Goal: Navigation & Orientation: Find specific page/section

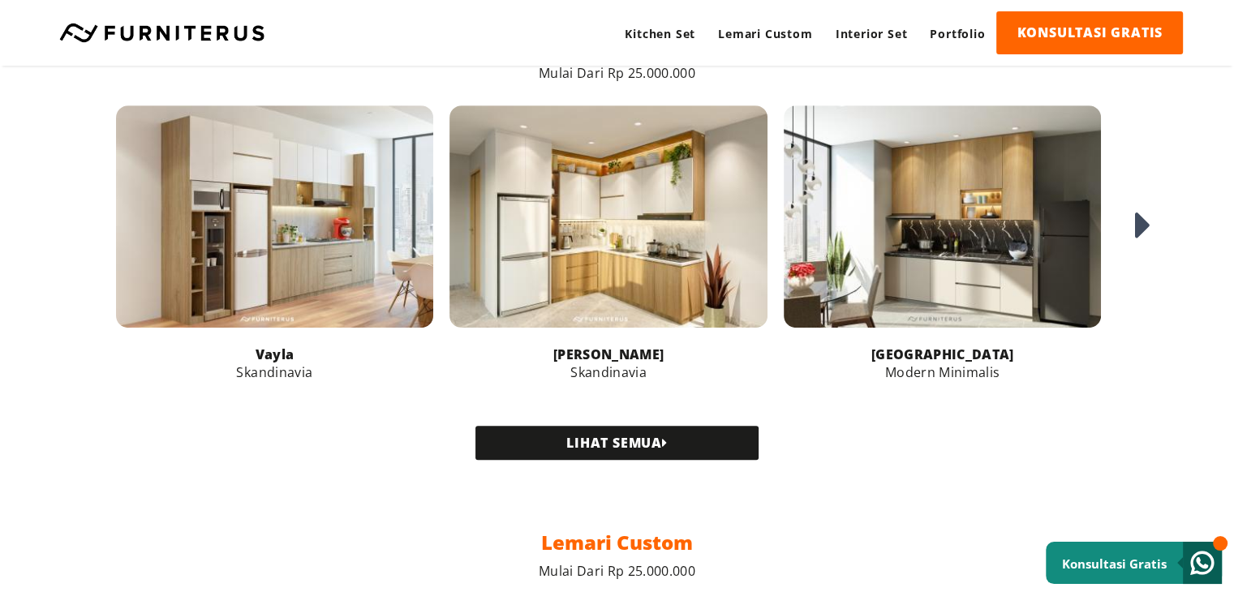
scroll to position [730, 0]
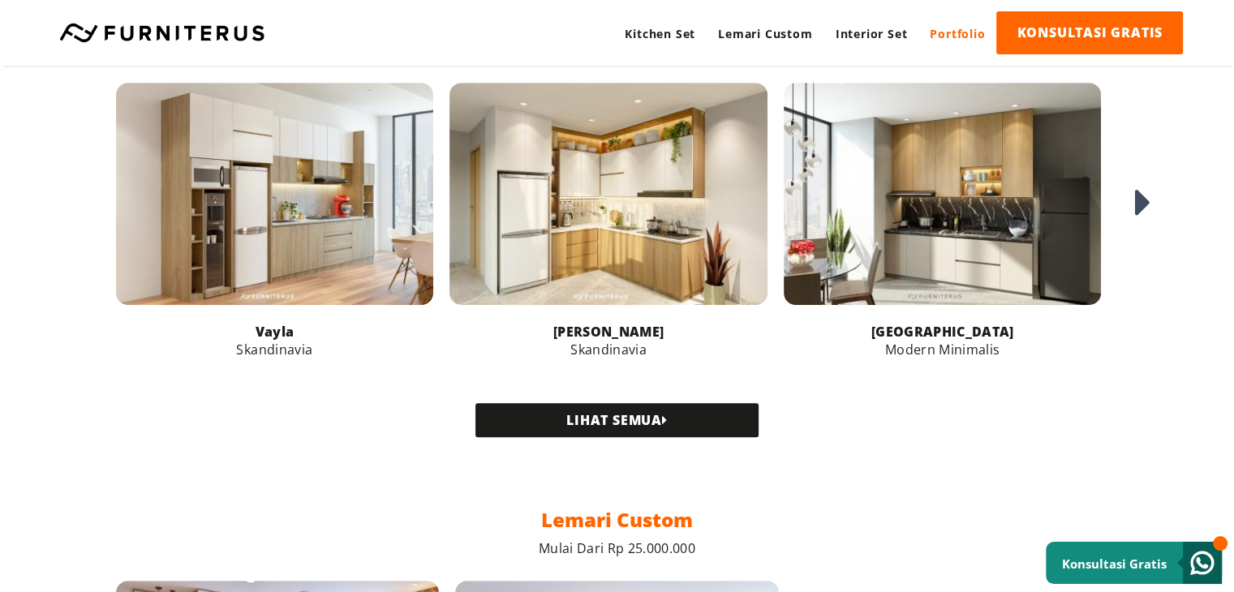
click at [932, 36] on link "Portfolio" at bounding box center [957, 33] width 78 height 45
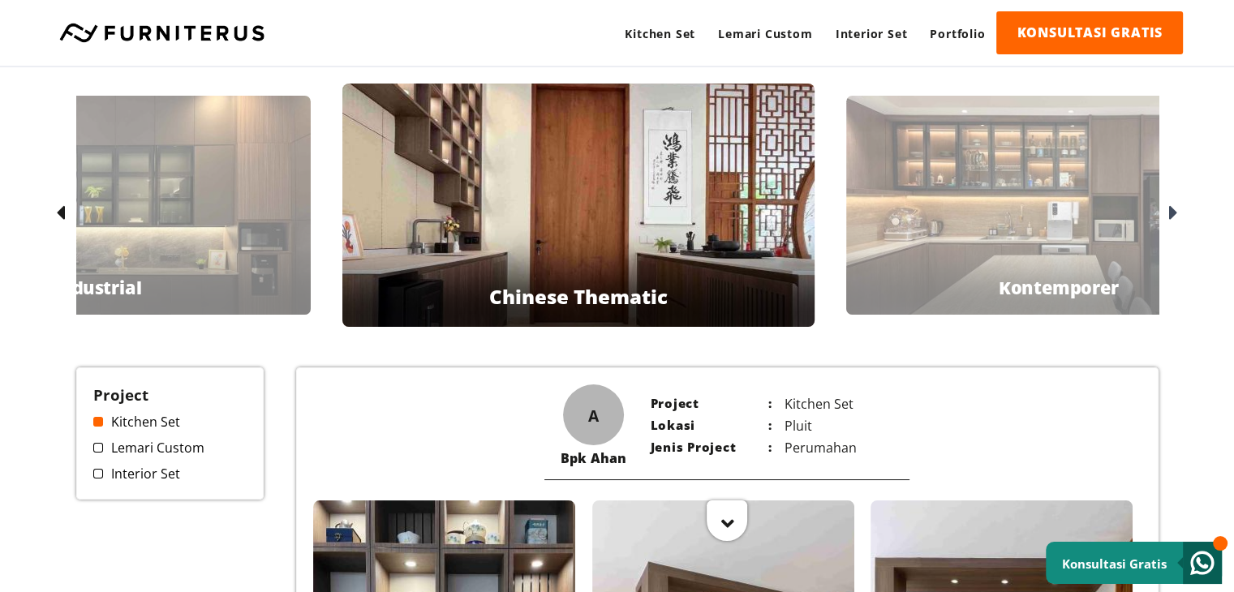
click at [1176, 215] on icon at bounding box center [1173, 214] width 9 height 24
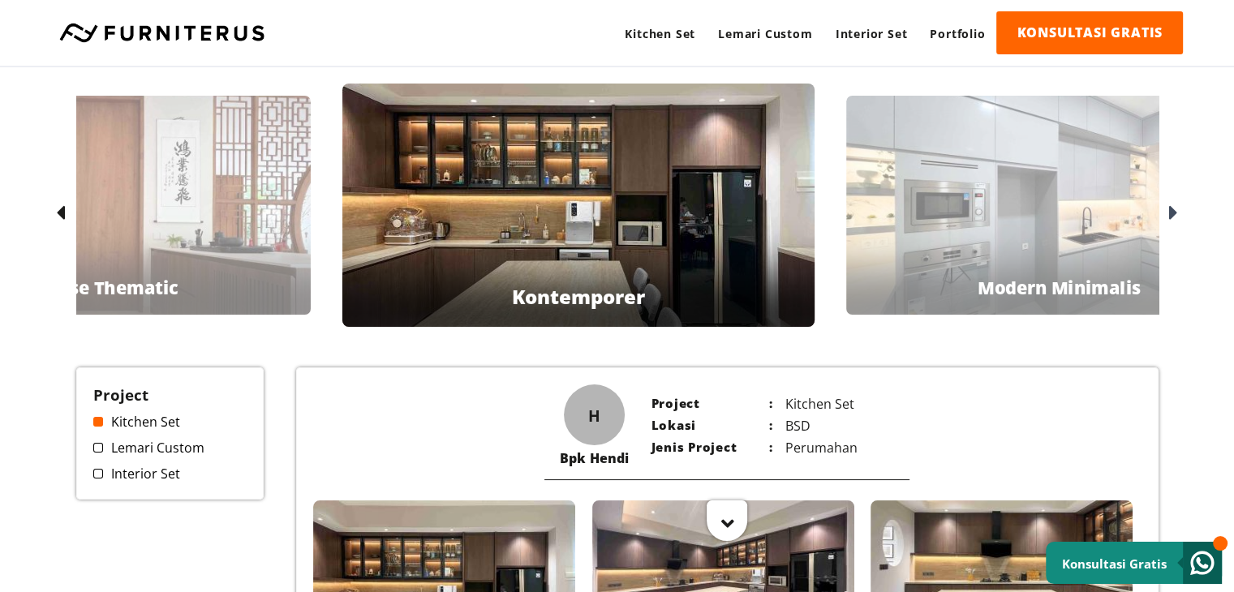
click at [63, 205] on icon at bounding box center [60, 214] width 9 height 24
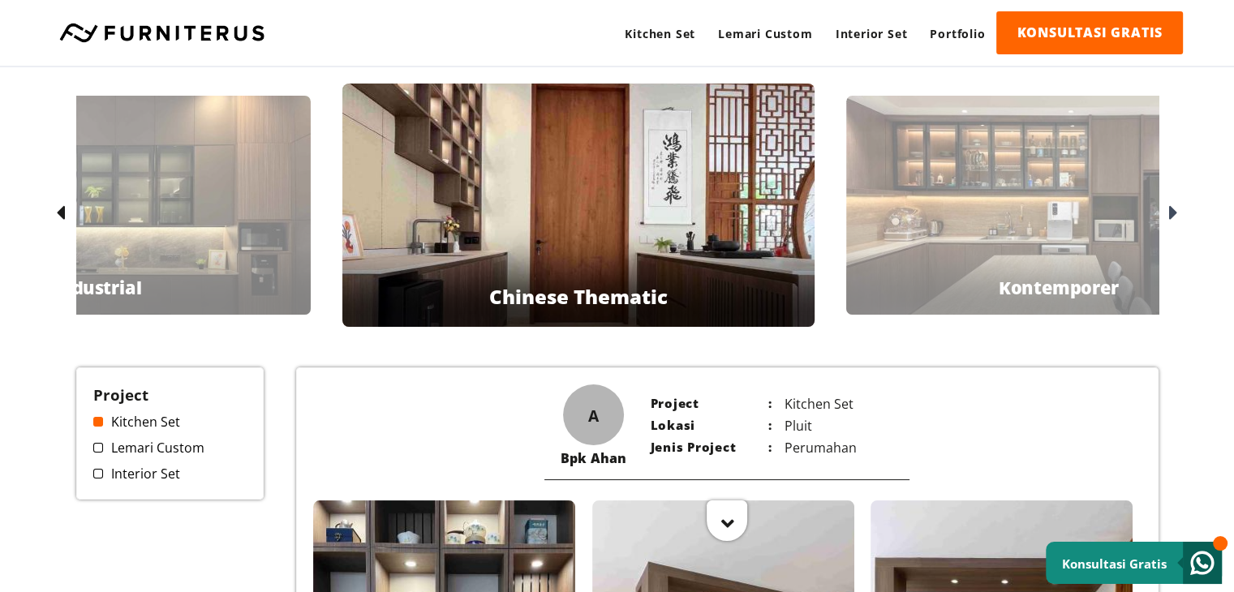
click at [63, 205] on icon at bounding box center [60, 214] width 9 height 24
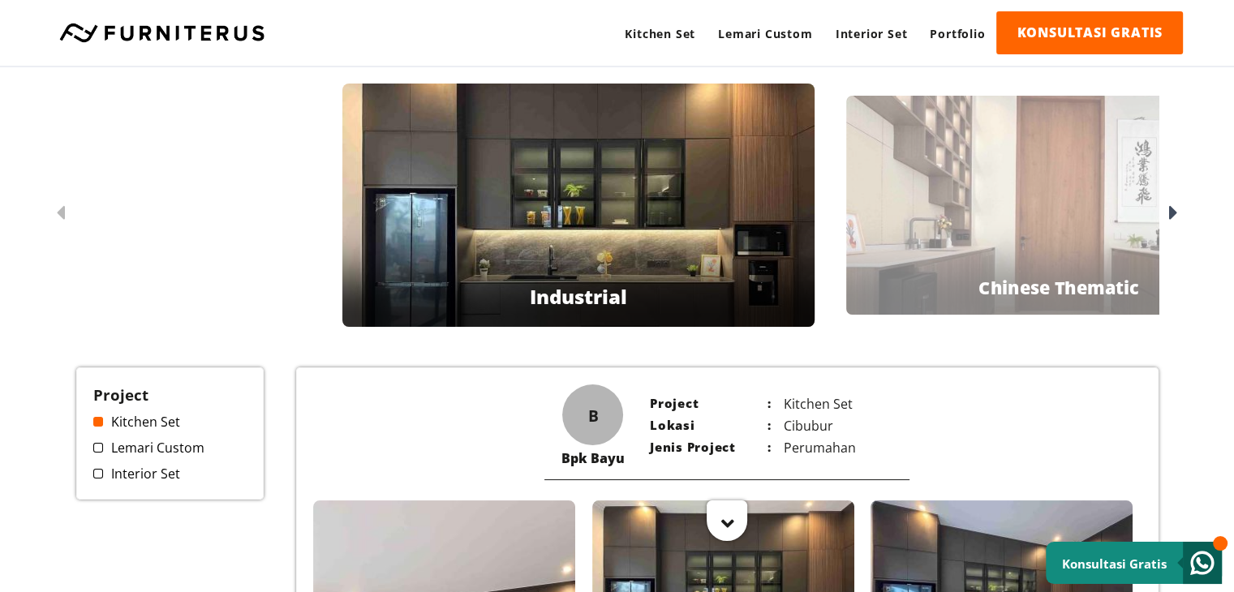
click at [1176, 217] on icon at bounding box center [1173, 214] width 9 height 24
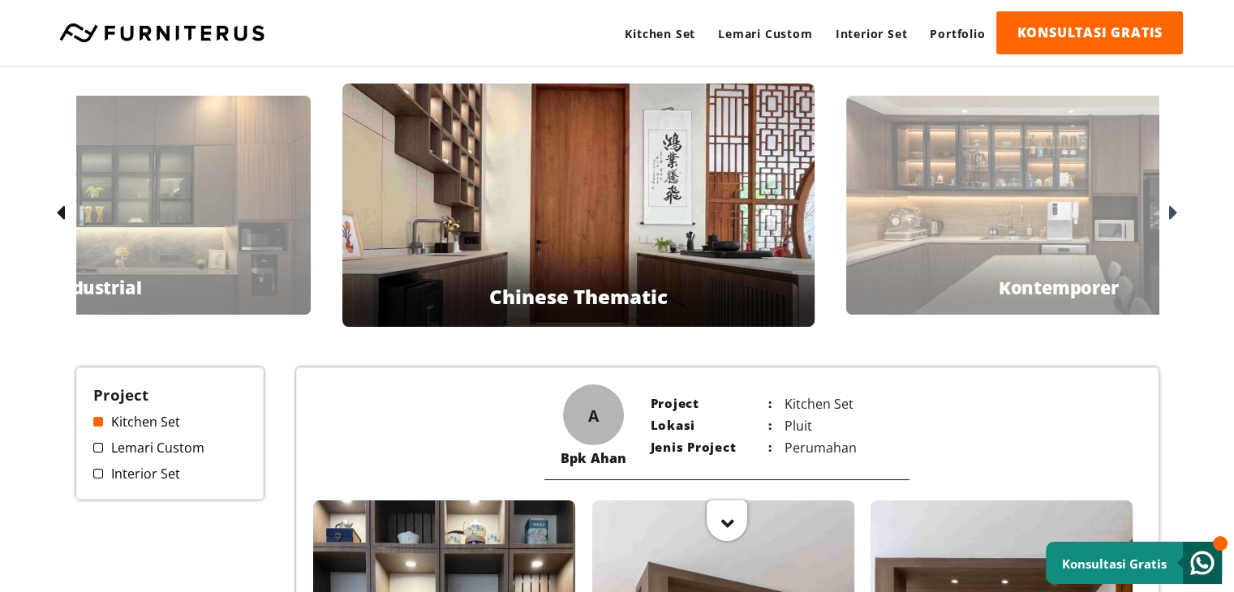
click at [1176, 217] on icon at bounding box center [1173, 214] width 9 height 24
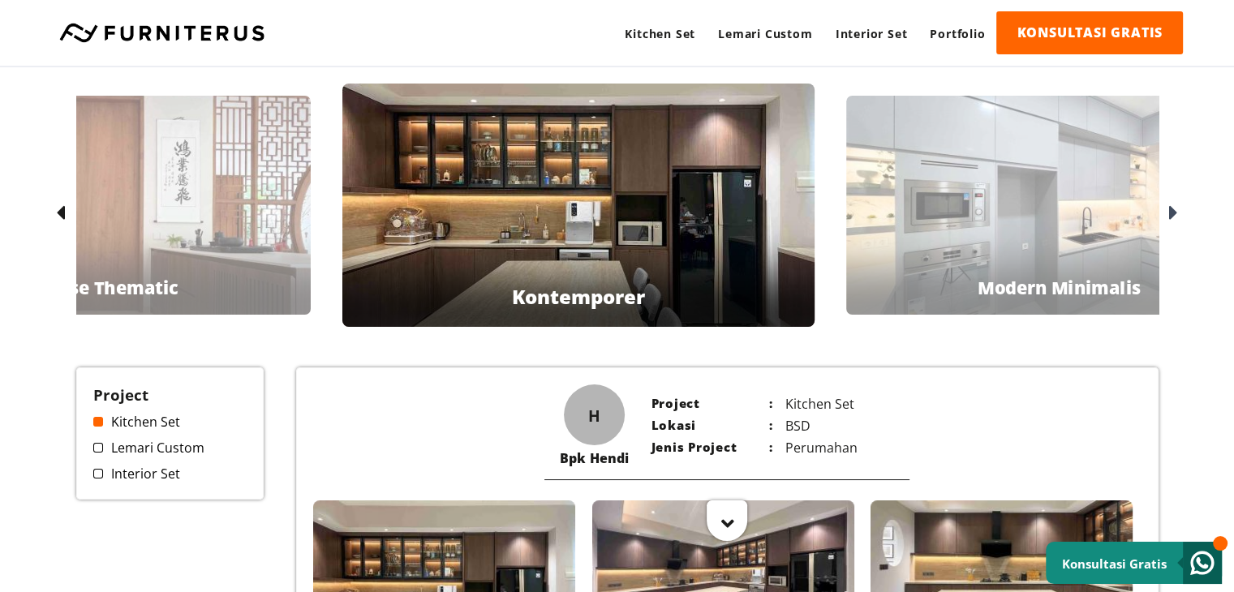
click at [1176, 217] on icon at bounding box center [1173, 214] width 9 height 24
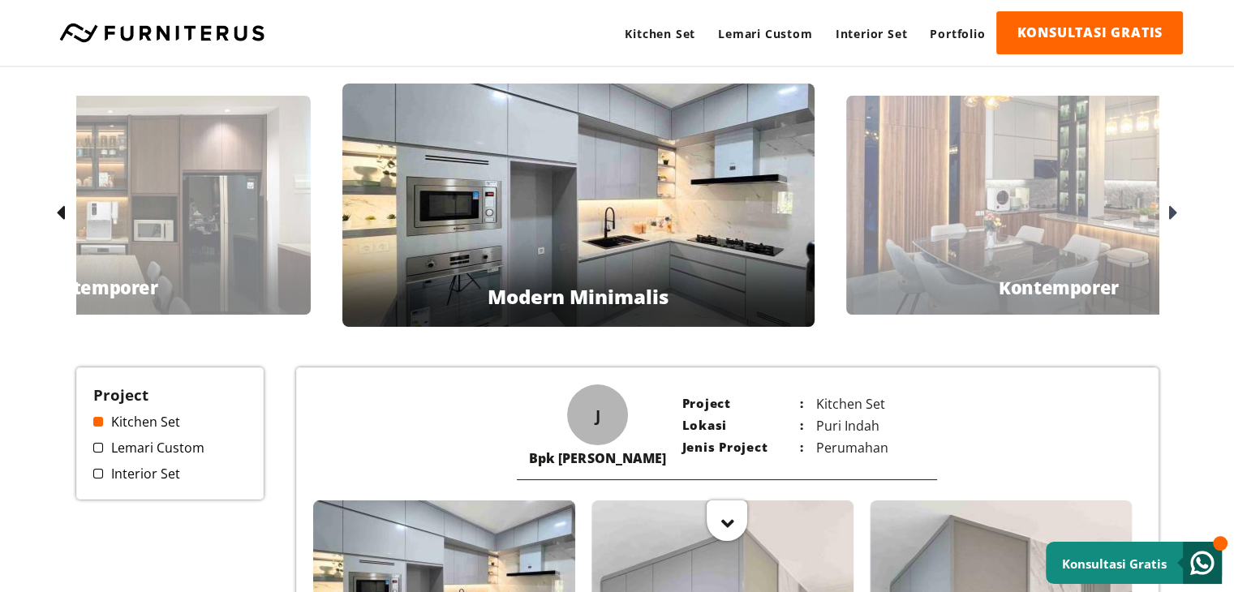
click at [1176, 217] on icon at bounding box center [1173, 214] width 9 height 24
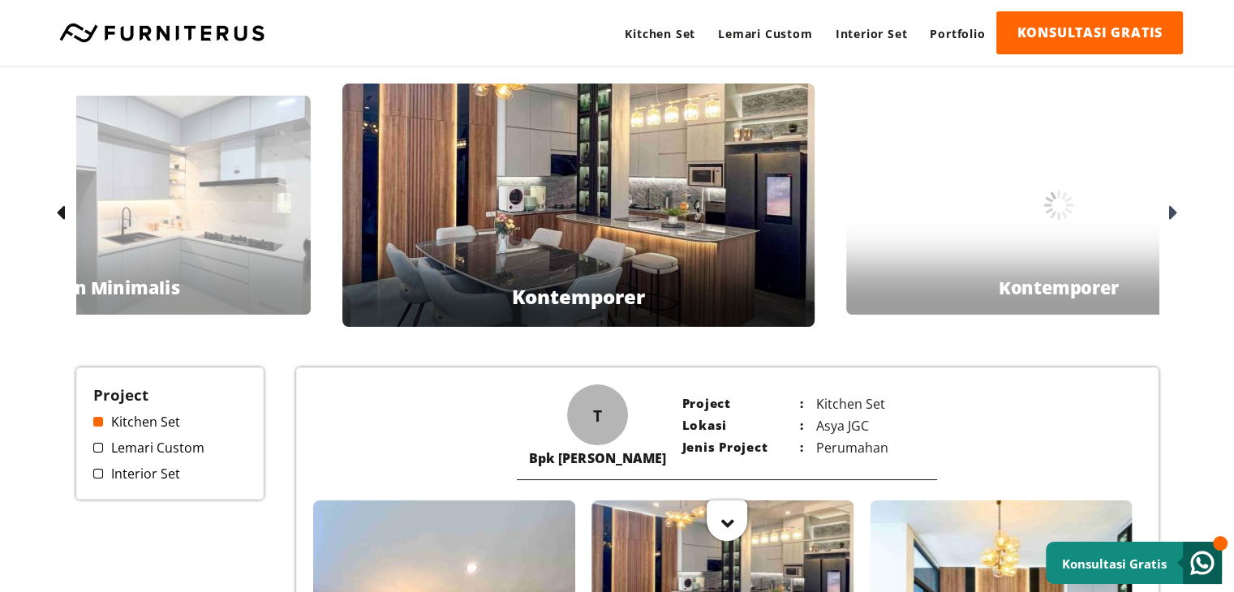
click at [1176, 217] on icon at bounding box center [1173, 214] width 9 height 24
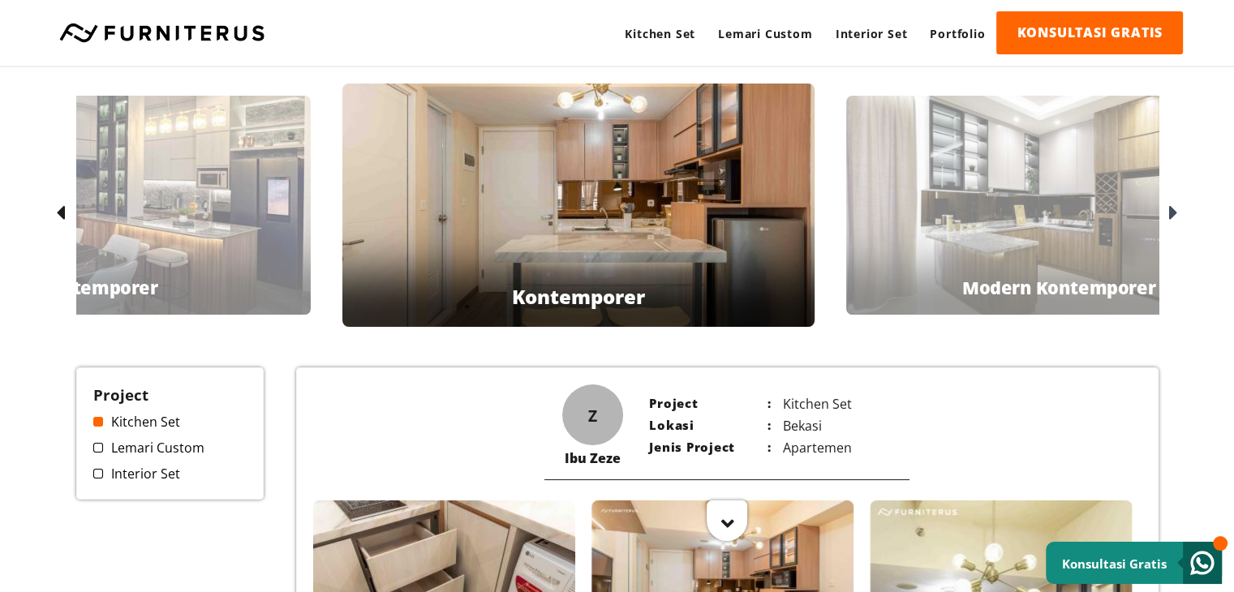
click at [1176, 217] on icon at bounding box center [1173, 214] width 9 height 24
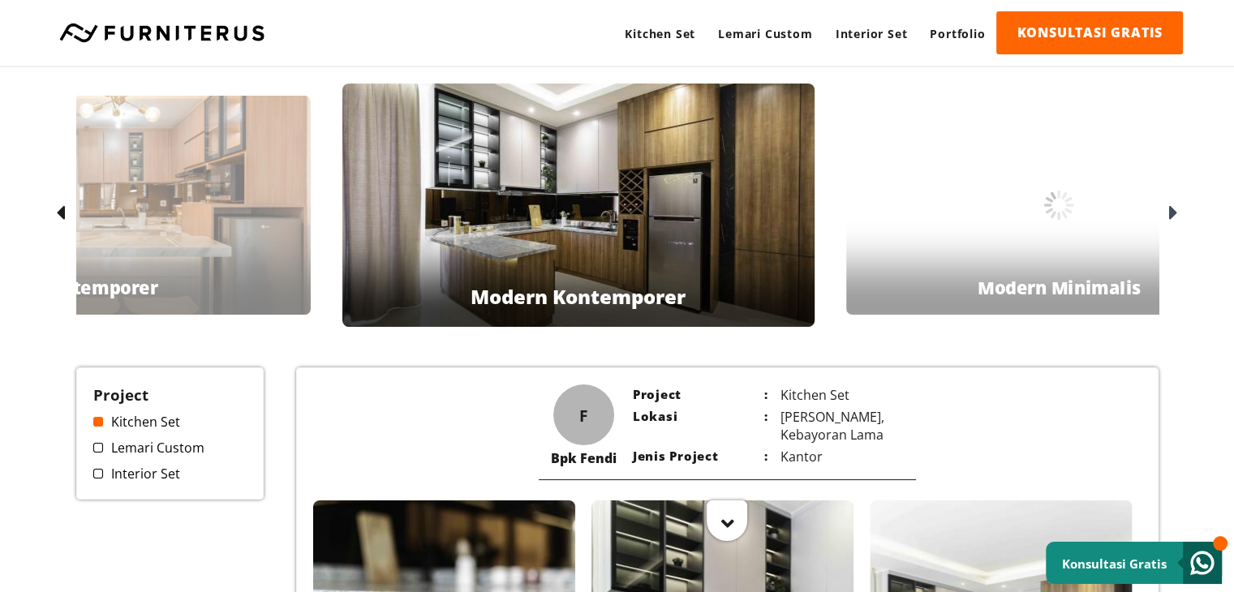
click at [1176, 217] on icon at bounding box center [1173, 214] width 9 height 24
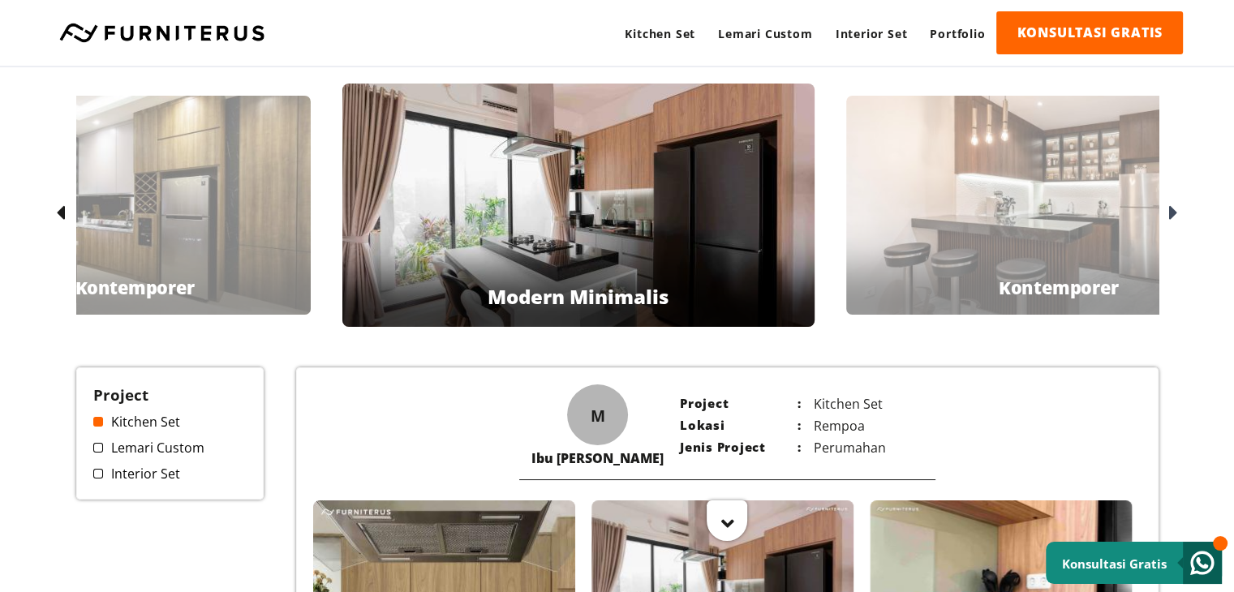
click at [1176, 217] on icon at bounding box center [1173, 214] width 9 height 24
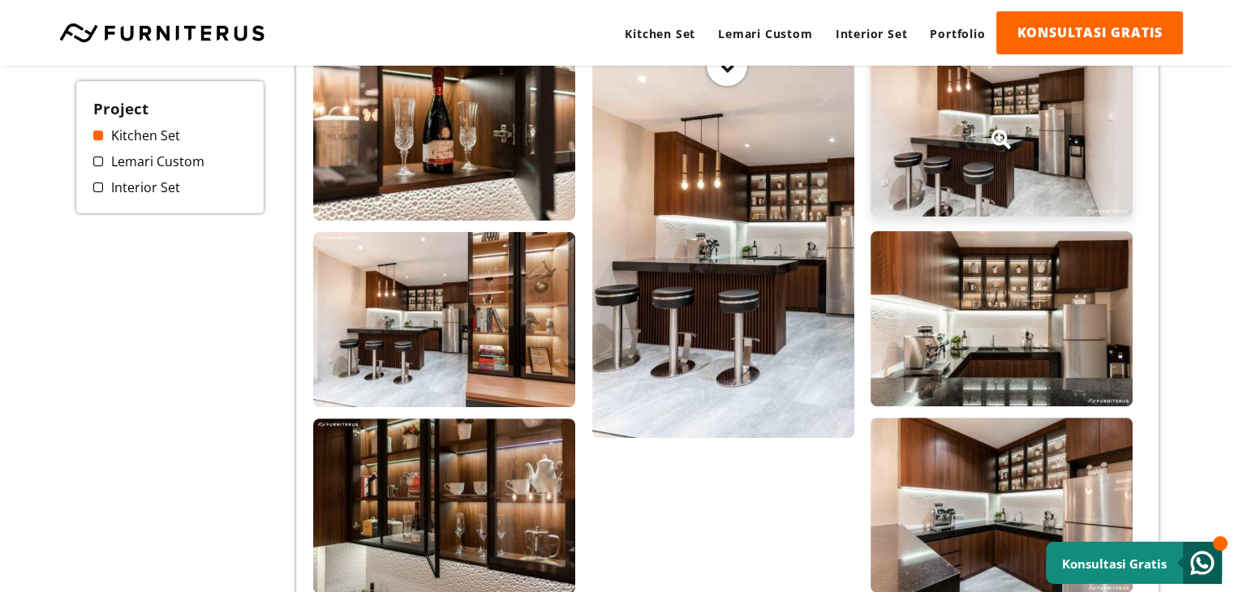
scroll to position [487, 0]
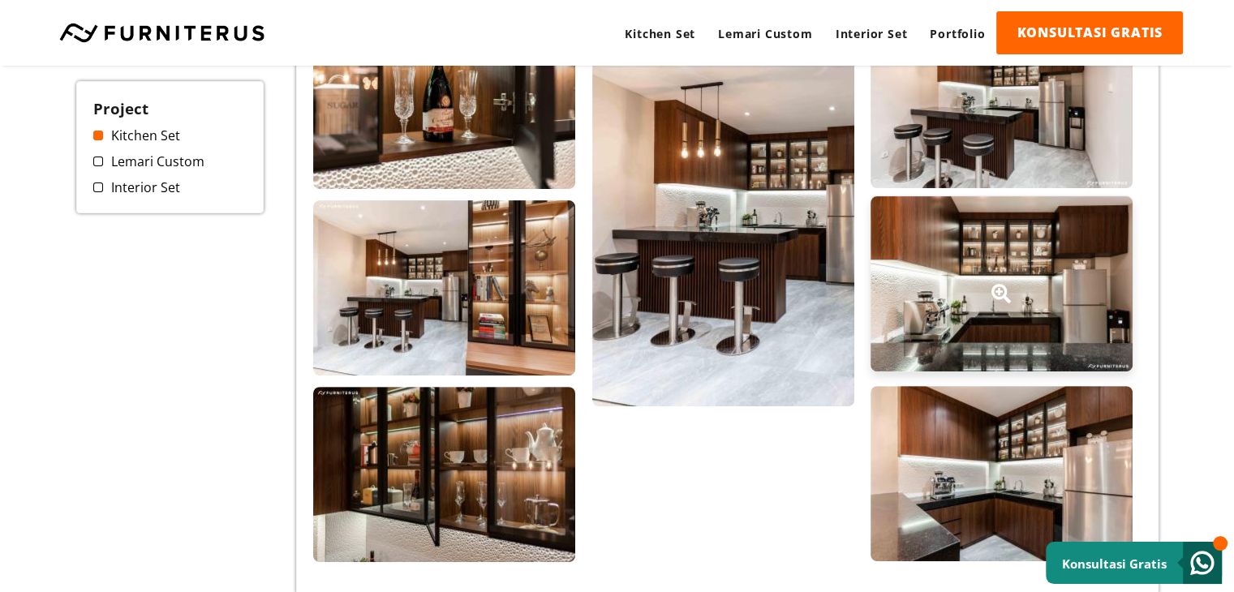
click at [1061, 272] on div at bounding box center [1002, 283] width 262 height 175
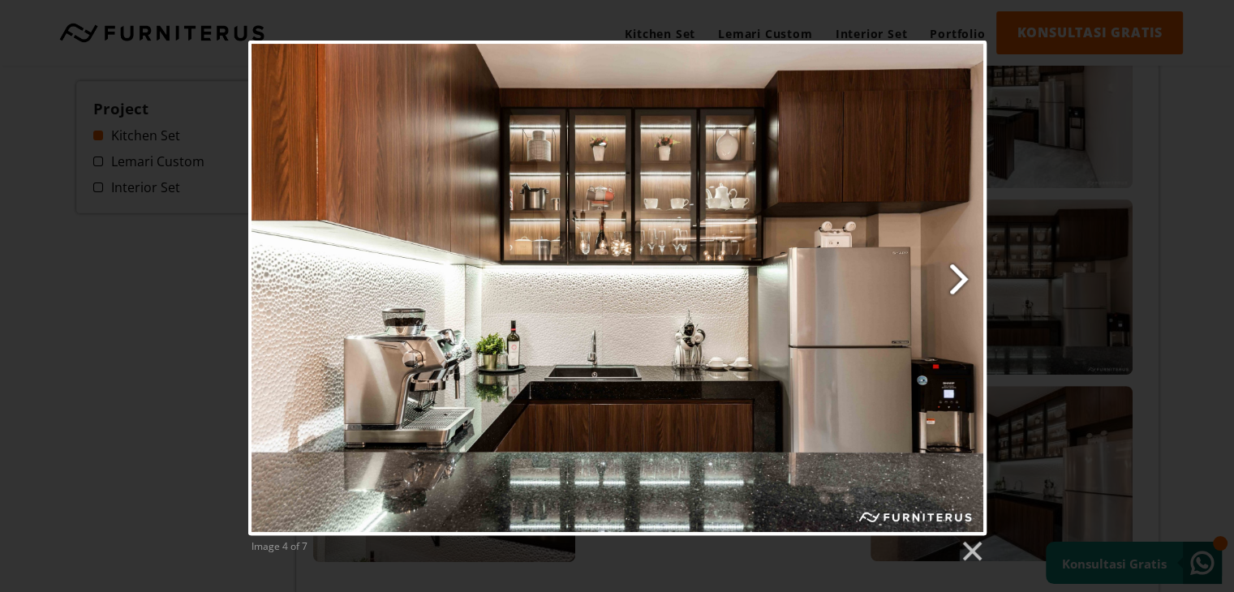
click at [952, 272] on link "Next image" at bounding box center [750, 288] width 472 height 495
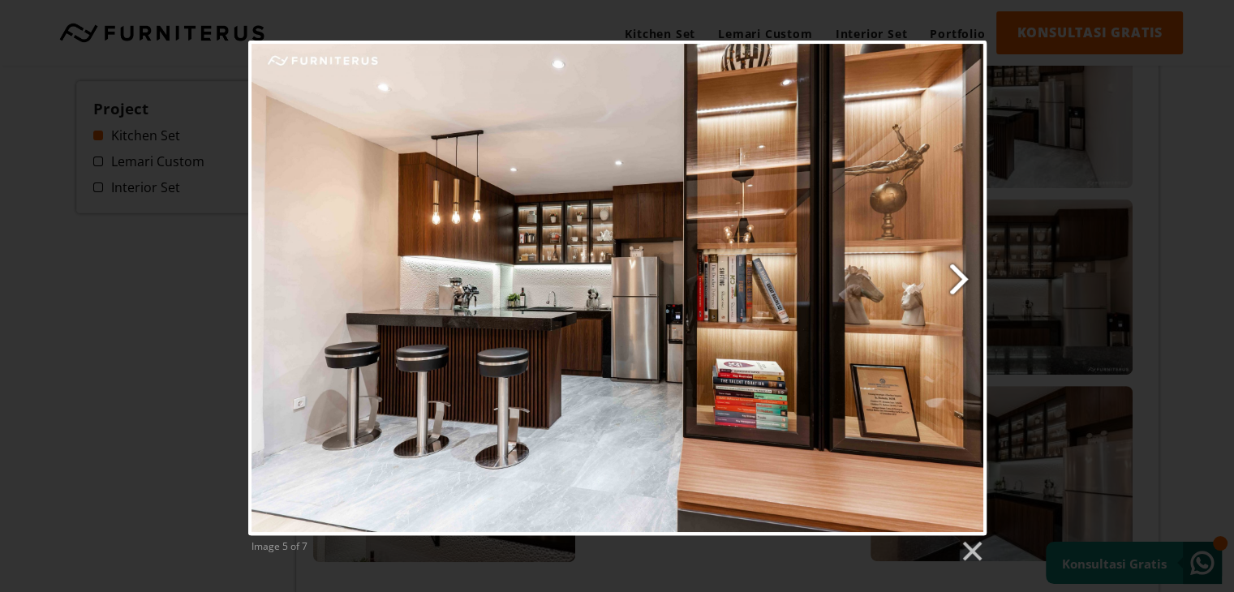
click at [952, 272] on link "Next image" at bounding box center [750, 288] width 472 height 495
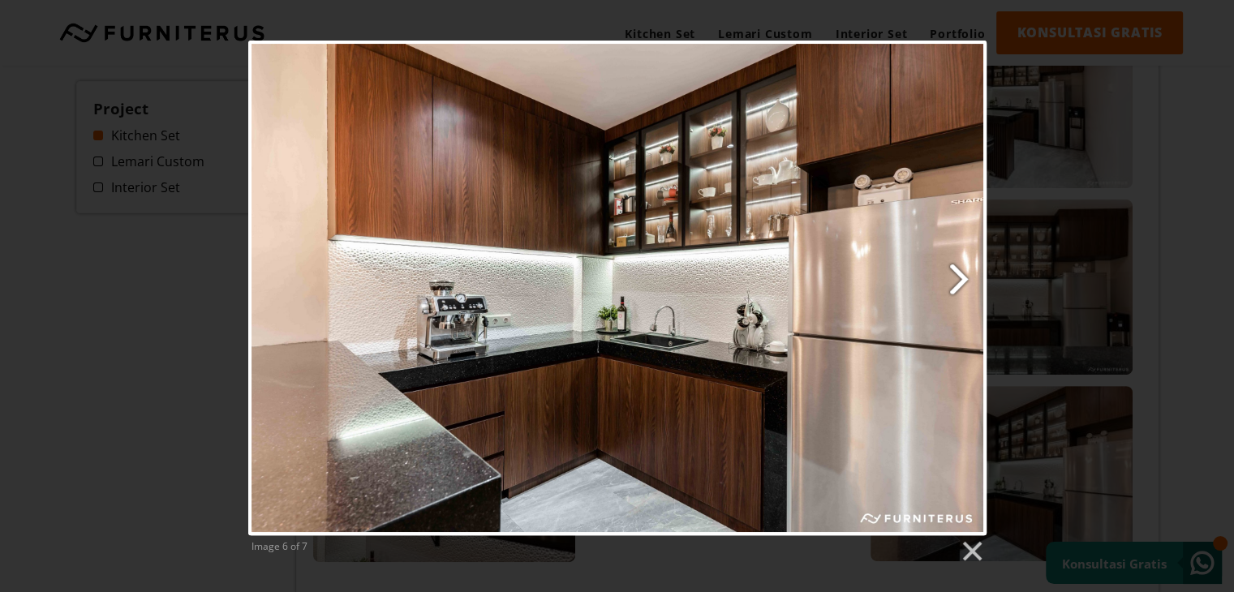
click at [952, 272] on link "Next image" at bounding box center [750, 288] width 472 height 495
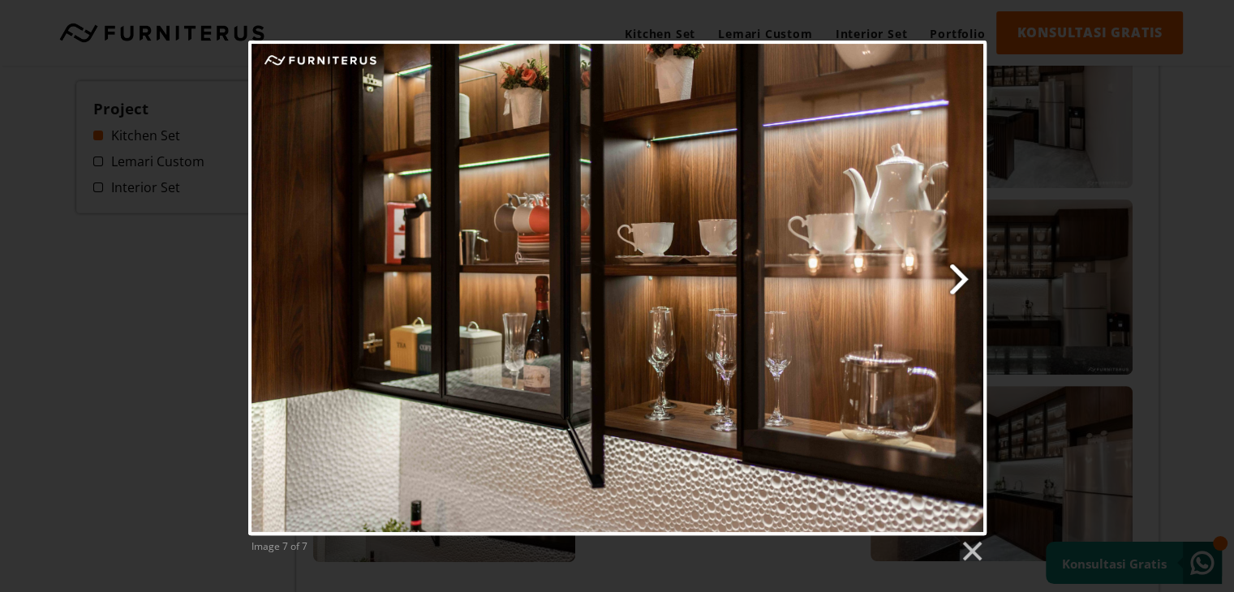
click at [957, 273] on link "Next image" at bounding box center [750, 288] width 472 height 495
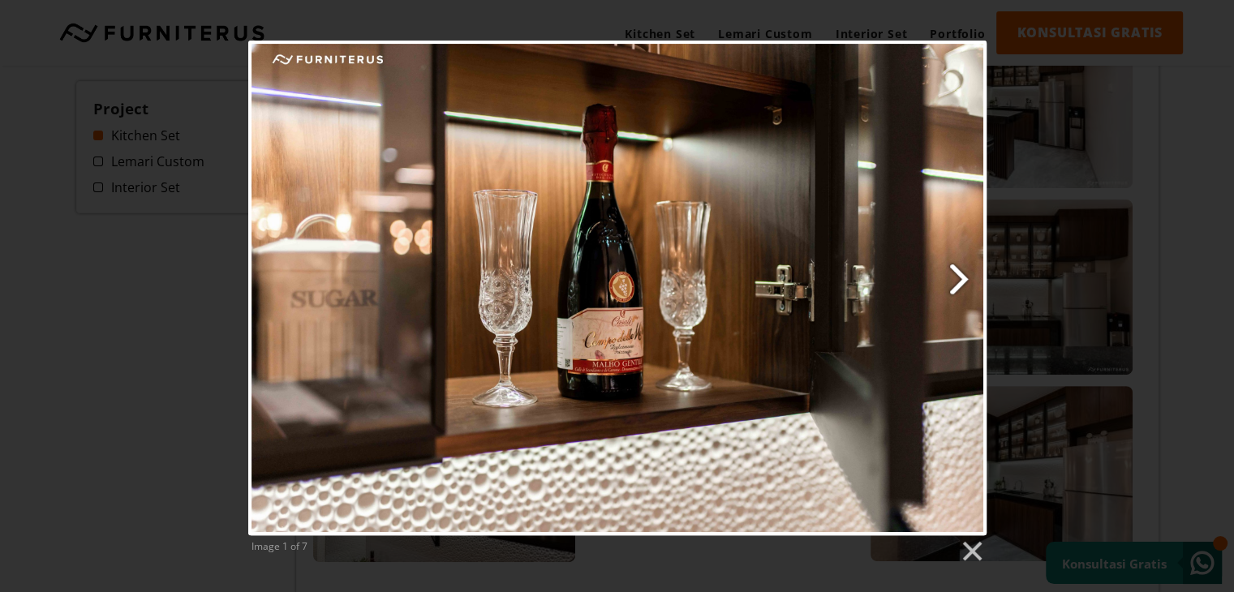
drag, startPoint x: 655, startPoint y: 307, endPoint x: 952, endPoint y: 288, distance: 298.4
click at [952, 288] on link "Next image" at bounding box center [750, 288] width 472 height 495
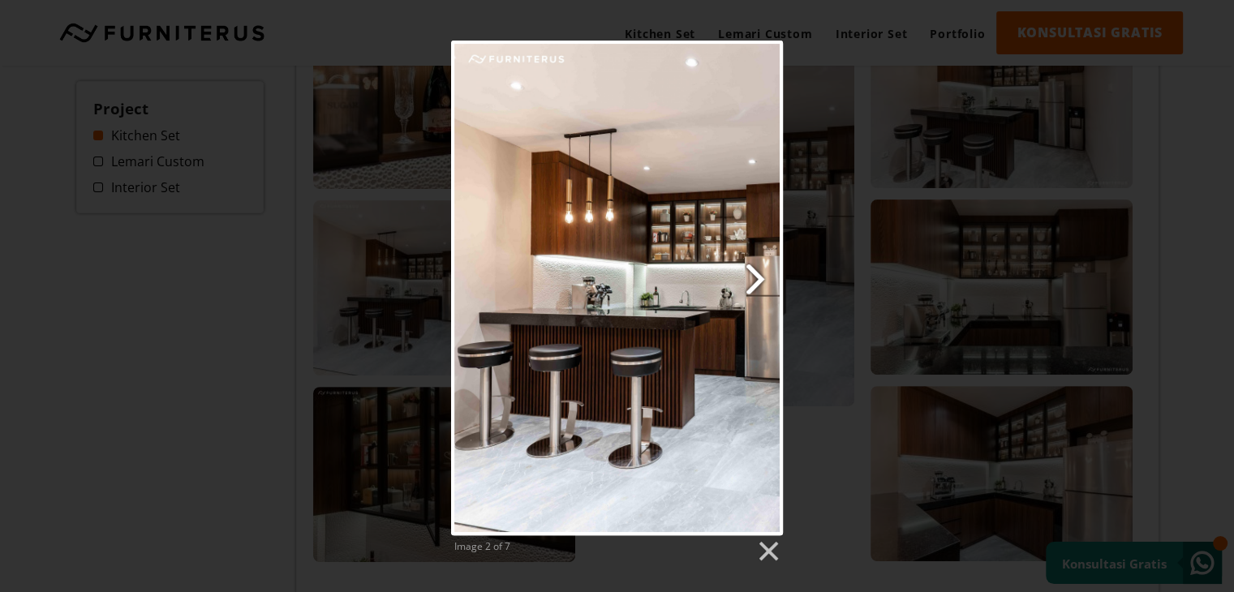
click at [759, 283] on link "Next image" at bounding box center [676, 288] width 213 height 495
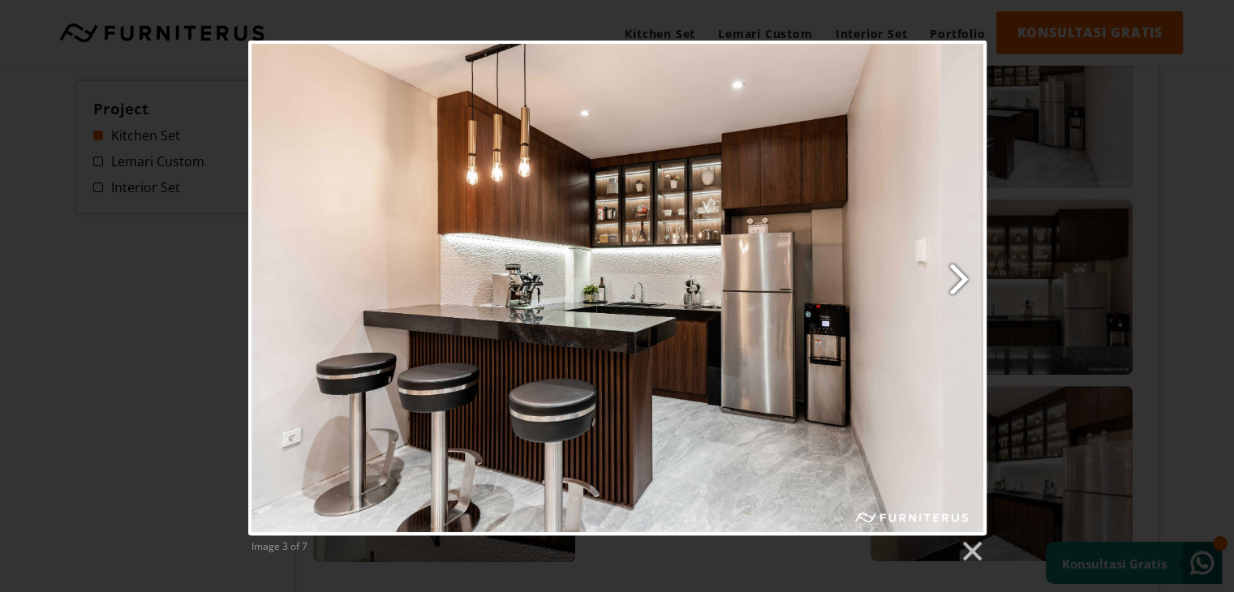
click at [967, 283] on link "Next image" at bounding box center [750, 288] width 472 height 495
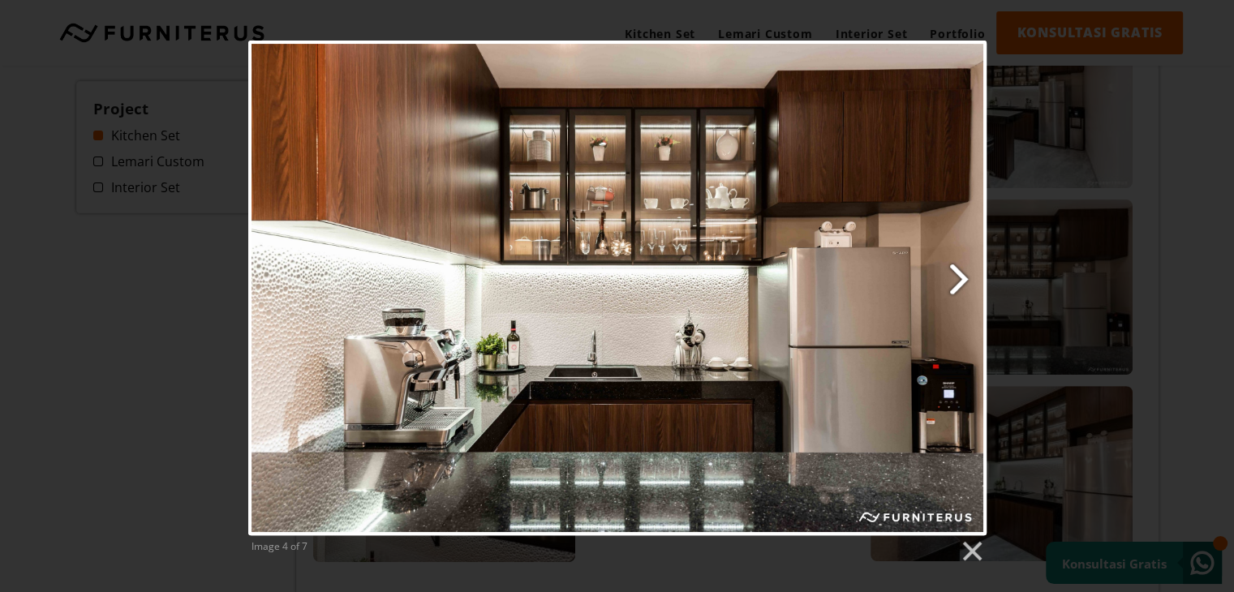
click at [967, 283] on link "Next image" at bounding box center [750, 288] width 472 height 495
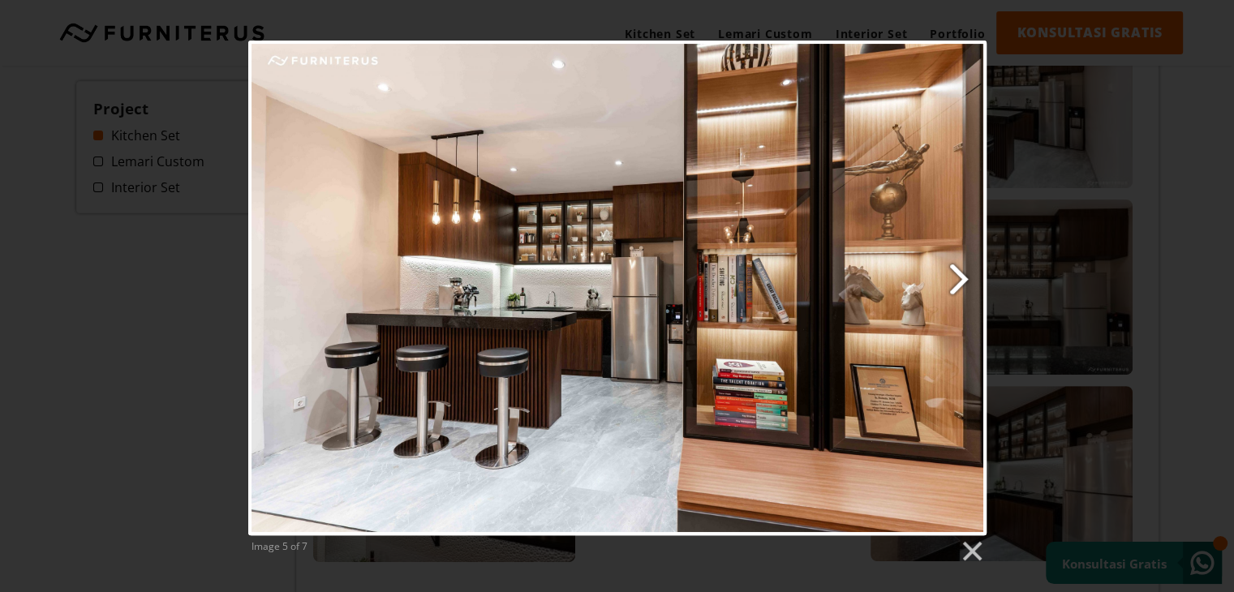
click at [967, 283] on link "Next image" at bounding box center [750, 288] width 472 height 495
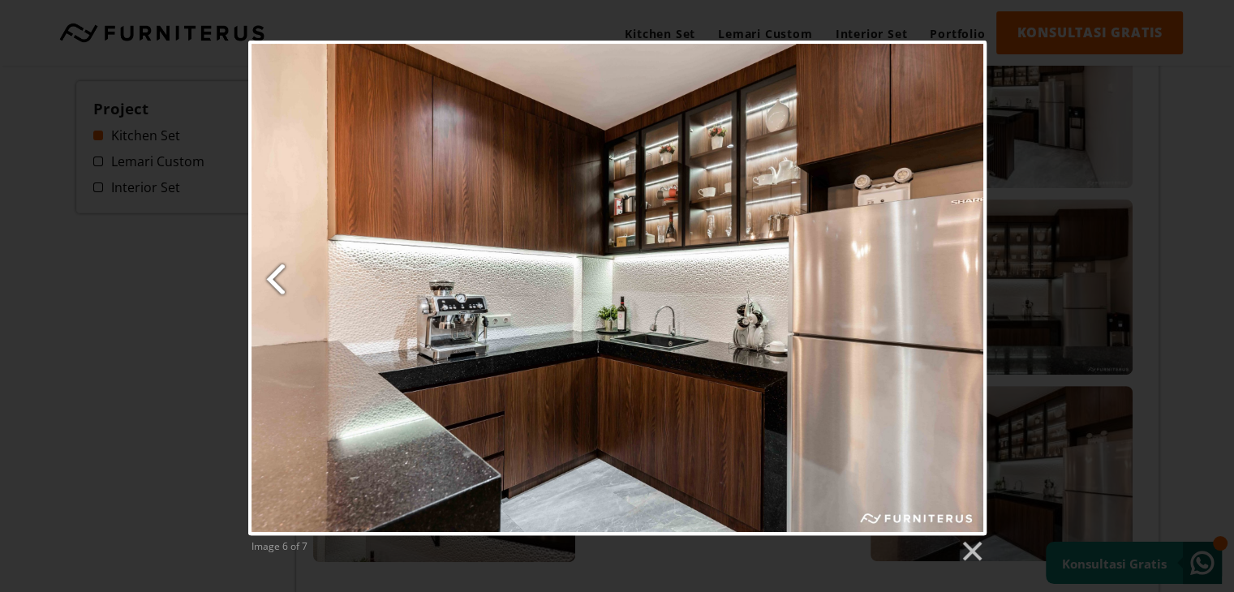
click at [269, 281] on link "Previous image" at bounding box center [373, 288] width 251 height 495
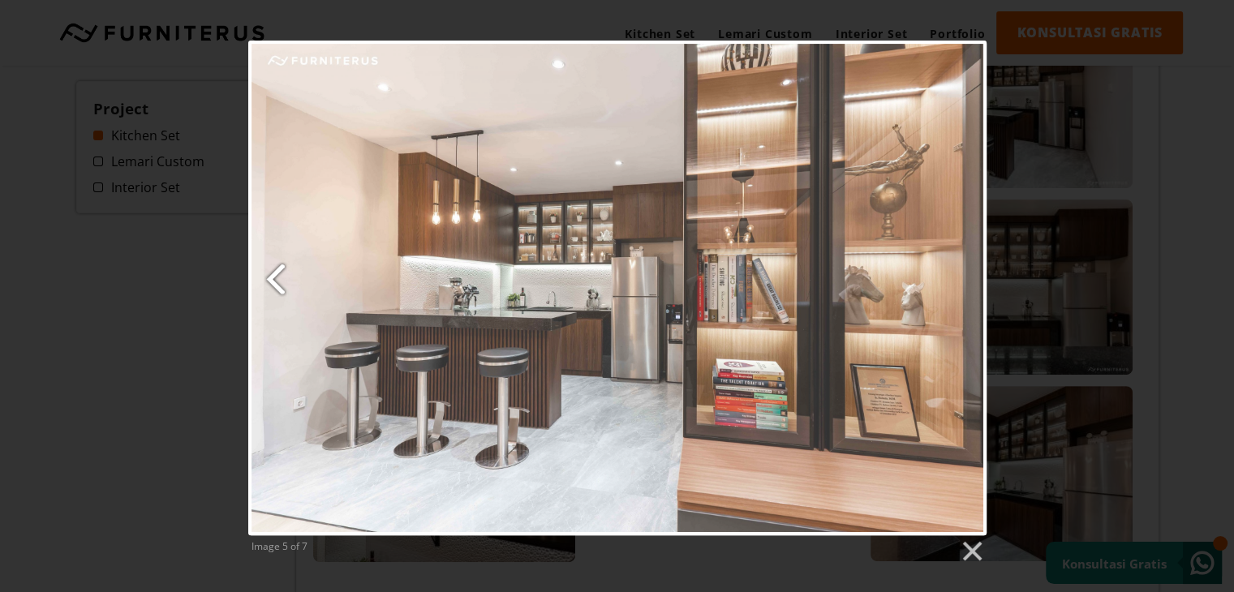
click at [269, 281] on link "Previous image" at bounding box center [373, 288] width 251 height 495
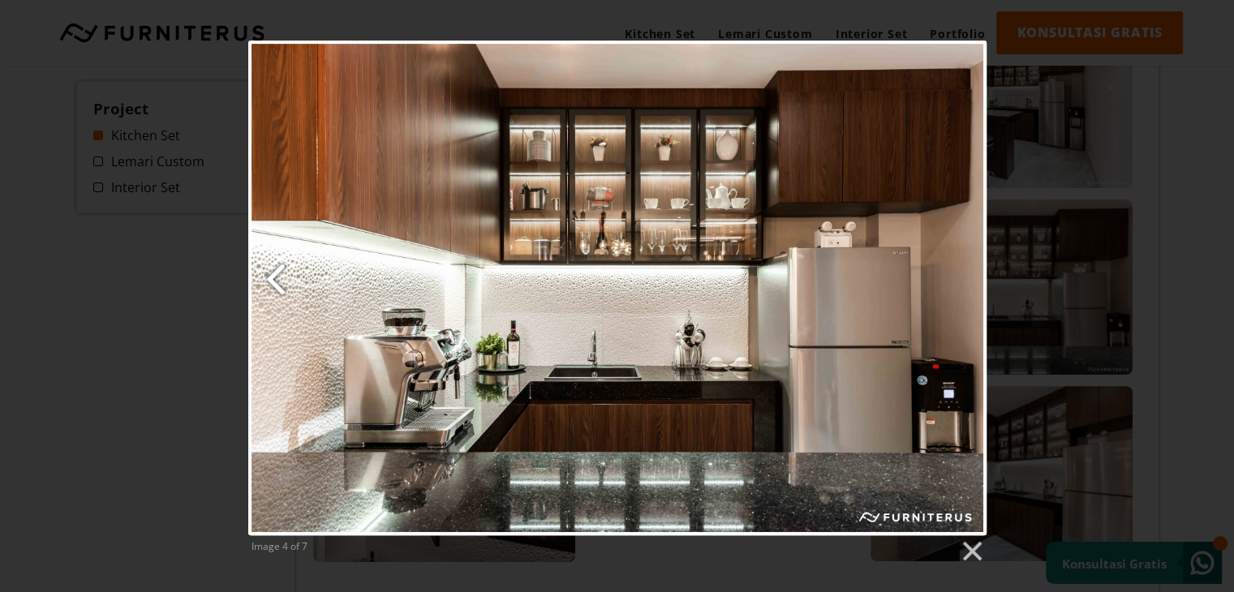
click at [269, 281] on link "Previous image" at bounding box center [373, 288] width 251 height 495
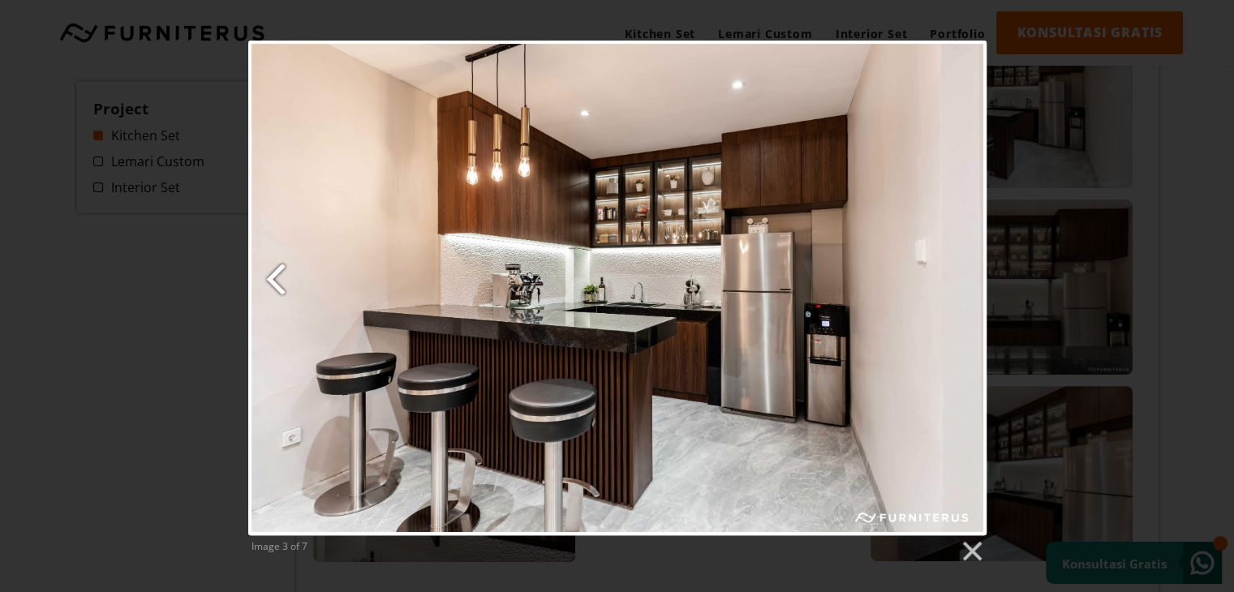
click at [269, 281] on link "Previous image" at bounding box center [373, 288] width 251 height 495
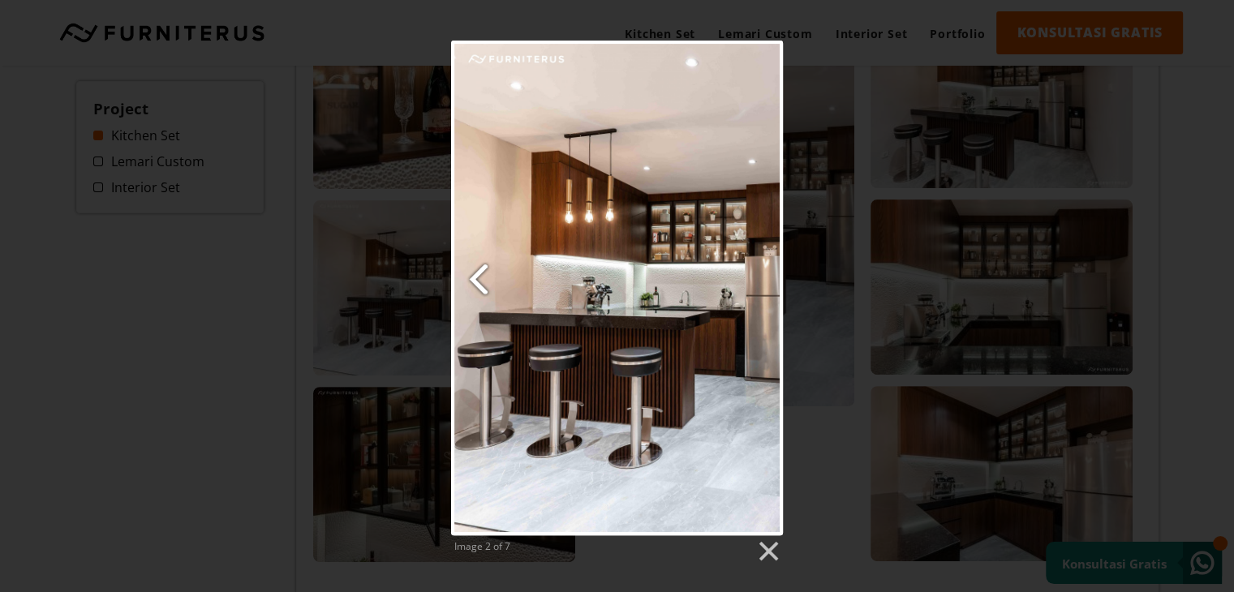
click at [469, 282] on link "Previous image" at bounding box center [507, 288] width 113 height 495
